Goal: Information Seeking & Learning: Learn about a topic

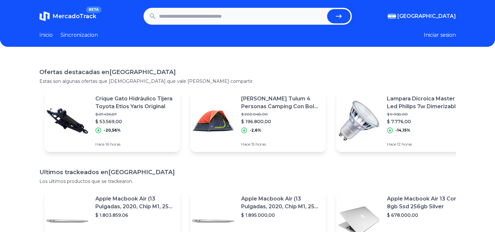
click at [259, 15] on input "text" at bounding box center [241, 16] width 165 height 14
click at [203, 14] on input "text" at bounding box center [241, 16] width 165 height 14
type input "**********"
click at [327, 9] on button "submit" at bounding box center [338, 16] width 23 height 14
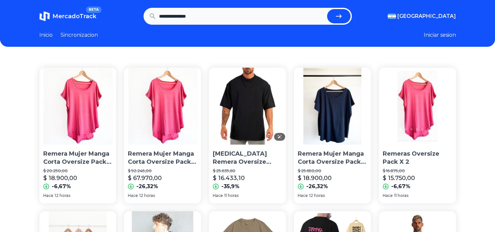
click at [253, 93] on img at bounding box center [247, 106] width 77 height 77
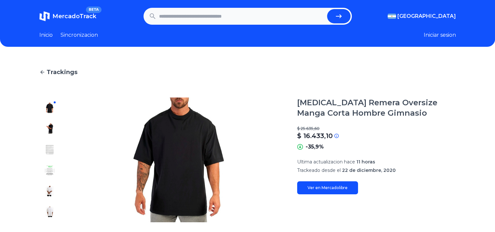
click at [55, 128] on img at bounding box center [50, 129] width 10 height 10
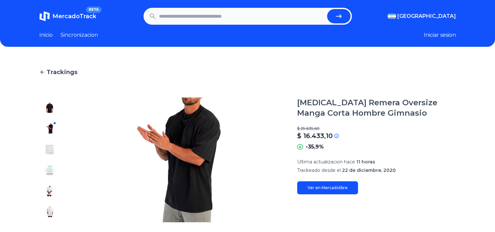
click at [51, 191] on img at bounding box center [50, 191] width 10 height 10
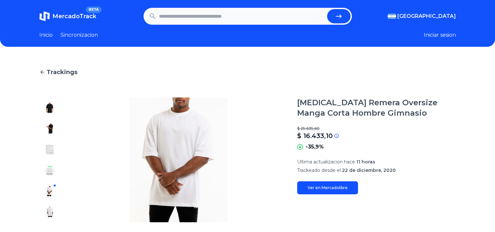
click at [51, 206] on div at bounding box center [49, 160] width 21 height 125
click at [52, 207] on img at bounding box center [50, 212] width 10 height 10
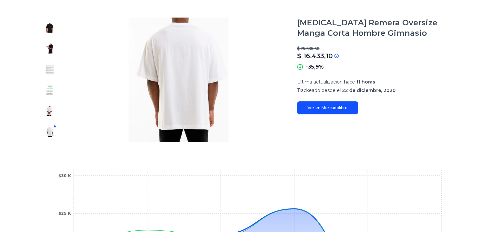
scroll to position [65, 0]
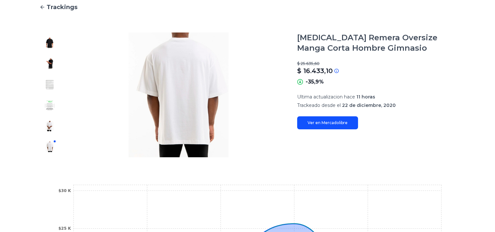
click at [317, 123] on link "Ver en Mercadolibre" at bounding box center [327, 122] width 61 height 13
type input "**********"
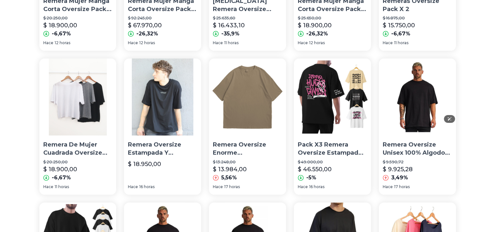
scroll to position [163, 0]
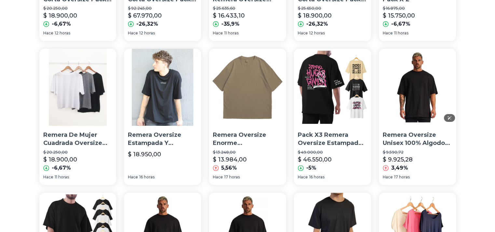
click at [425, 85] on img at bounding box center [417, 87] width 77 height 77
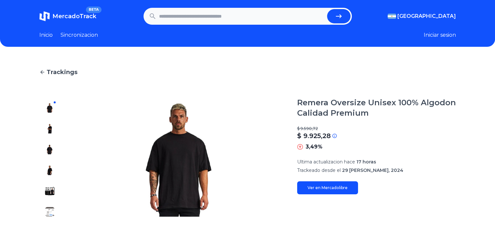
scroll to position [33, 0]
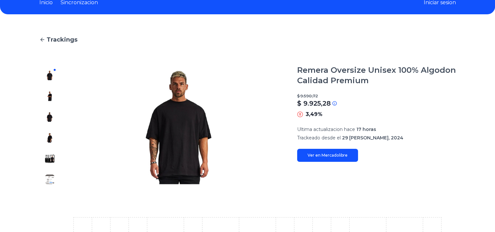
click at [338, 159] on link "Ver en Mercadolibre" at bounding box center [327, 155] width 61 height 13
